Goal: Transaction & Acquisition: Obtain resource

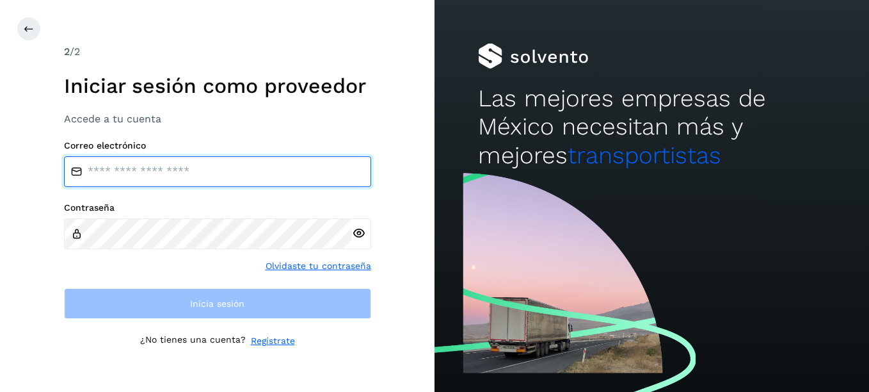
type input "**********"
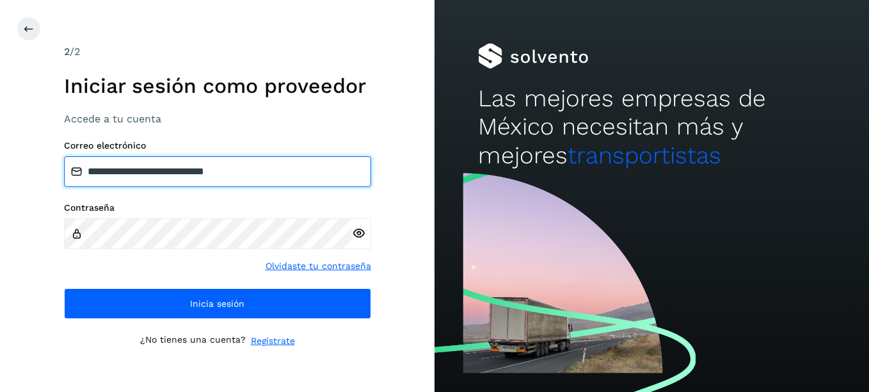
click at [292, 170] on input "**********" at bounding box center [217, 171] width 307 height 31
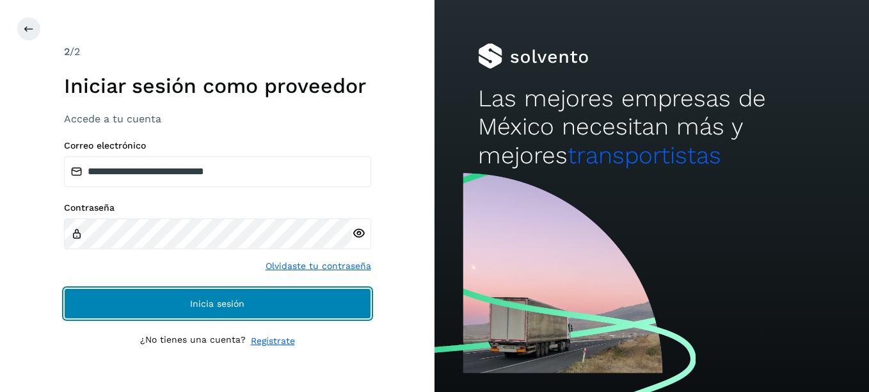
click at [218, 303] on span "Inicia sesión" at bounding box center [217, 303] width 54 height 9
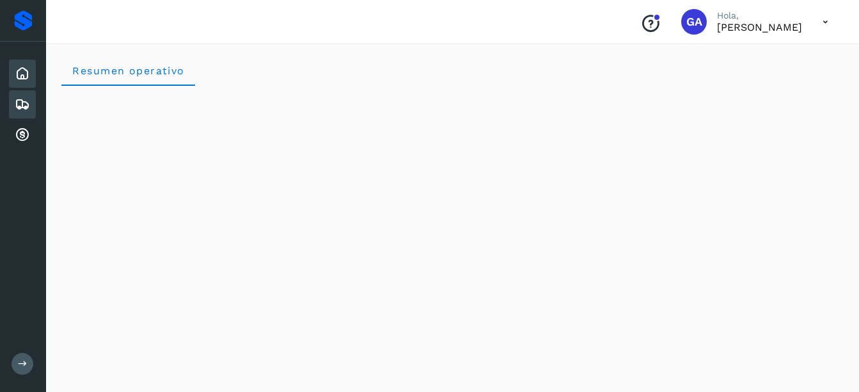
click at [26, 103] on icon at bounding box center [22, 104] width 15 height 15
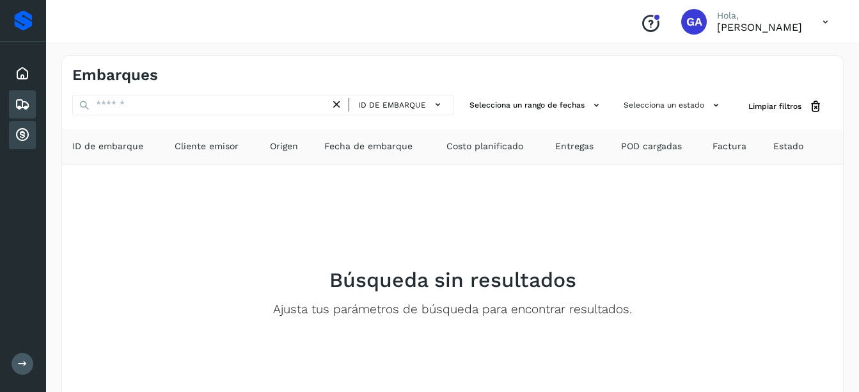
click at [26, 136] on icon at bounding box center [22, 134] width 15 height 15
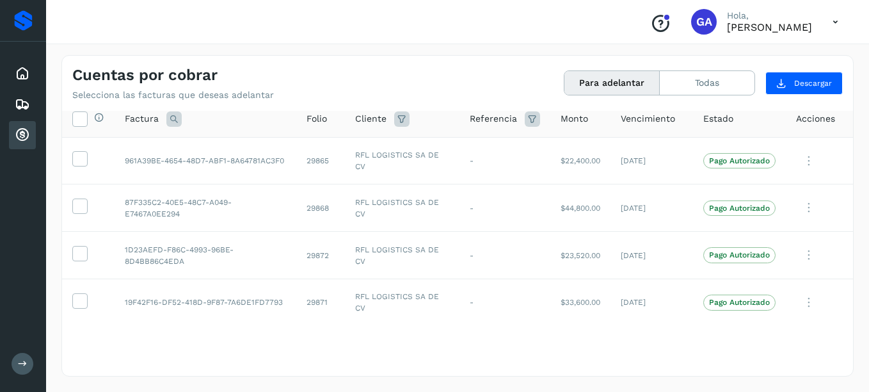
scroll to position [13, 0]
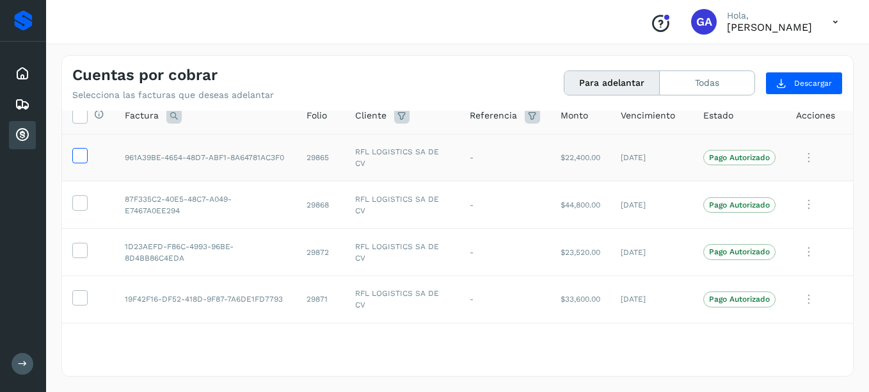
click at [77, 156] on icon at bounding box center [79, 154] width 13 height 13
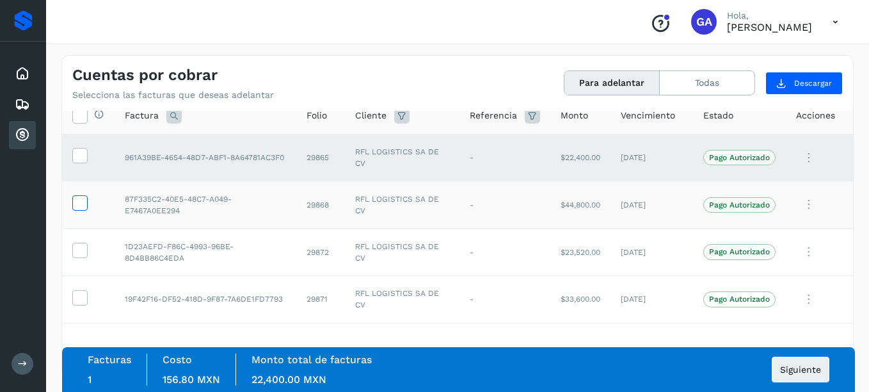
click at [77, 204] on icon at bounding box center [79, 201] width 13 height 13
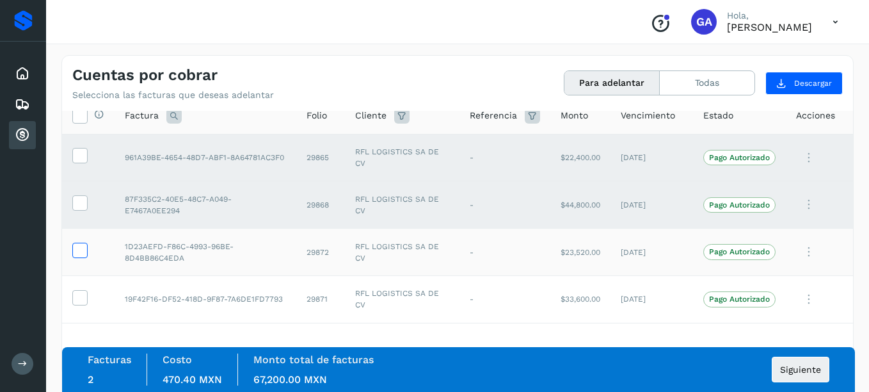
click at [77, 252] on icon at bounding box center [79, 249] width 13 height 13
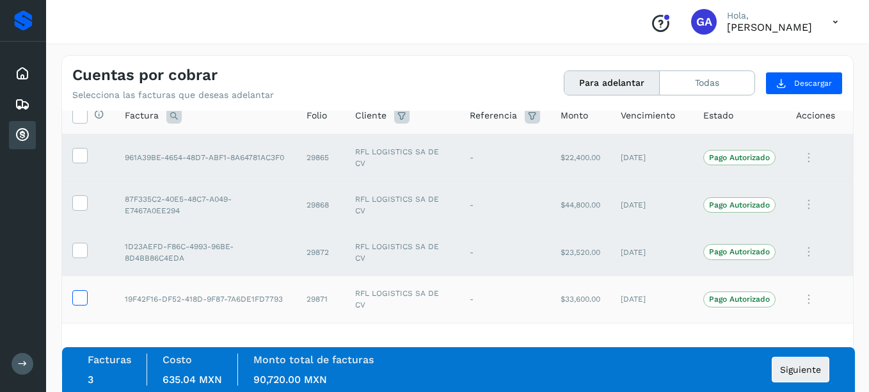
click at [80, 300] on icon at bounding box center [79, 296] width 13 height 13
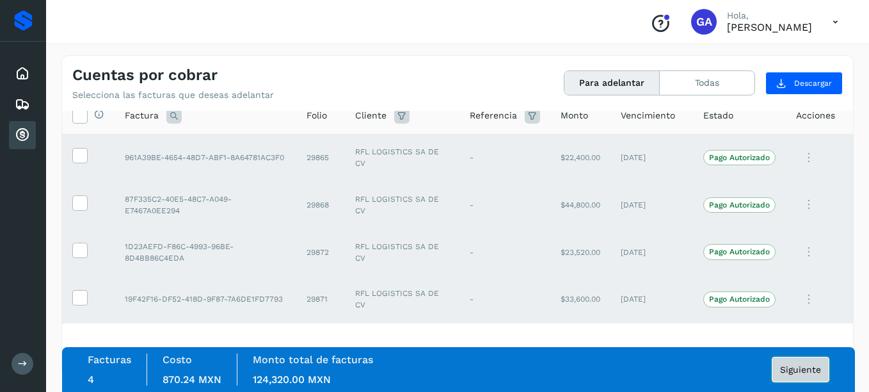
click at [804, 366] on span "Siguiente" at bounding box center [800, 369] width 41 height 9
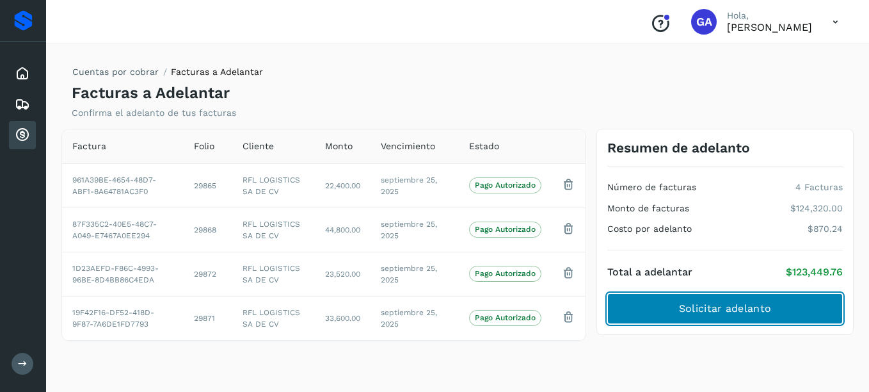
click at [739, 307] on span "Solicitar adelanto" at bounding box center [725, 308] width 92 height 14
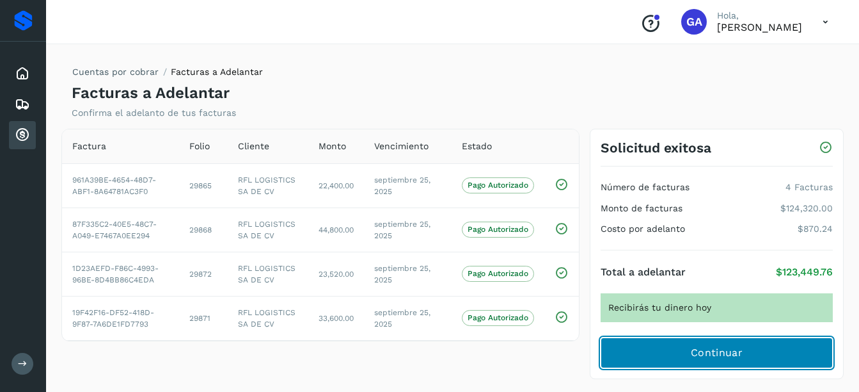
click at [710, 351] on span "Continuar" at bounding box center [717, 353] width 52 height 14
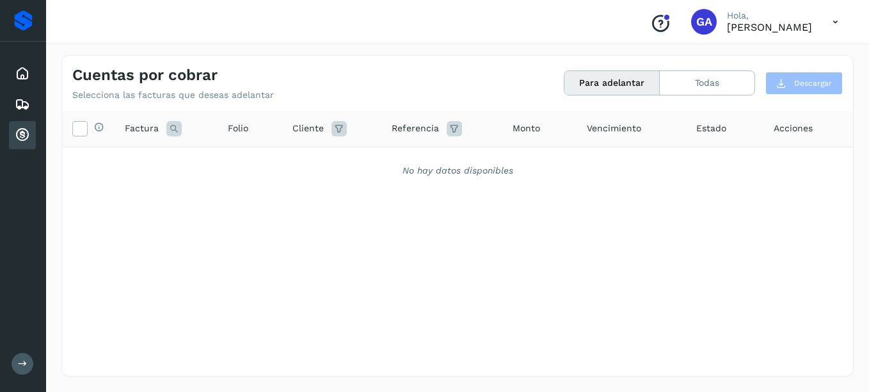
click at [837, 22] on icon at bounding box center [835, 22] width 26 height 26
click at [733, 61] on div "Cerrar sesión" at bounding box center [772, 57] width 152 height 24
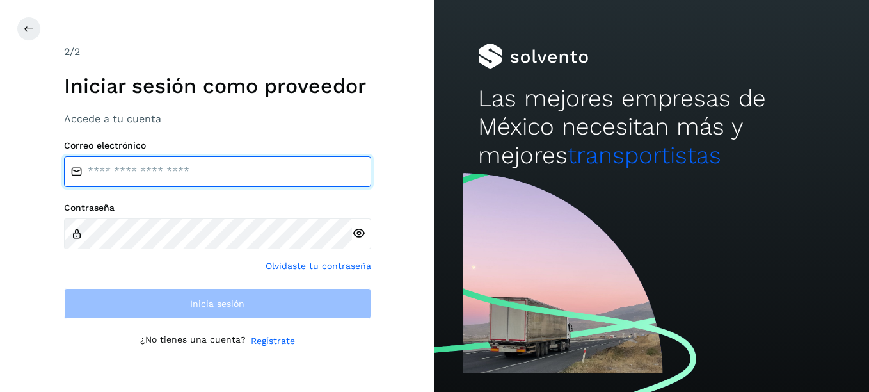
type input "**********"
